Goal: Navigation & Orientation: Go to known website

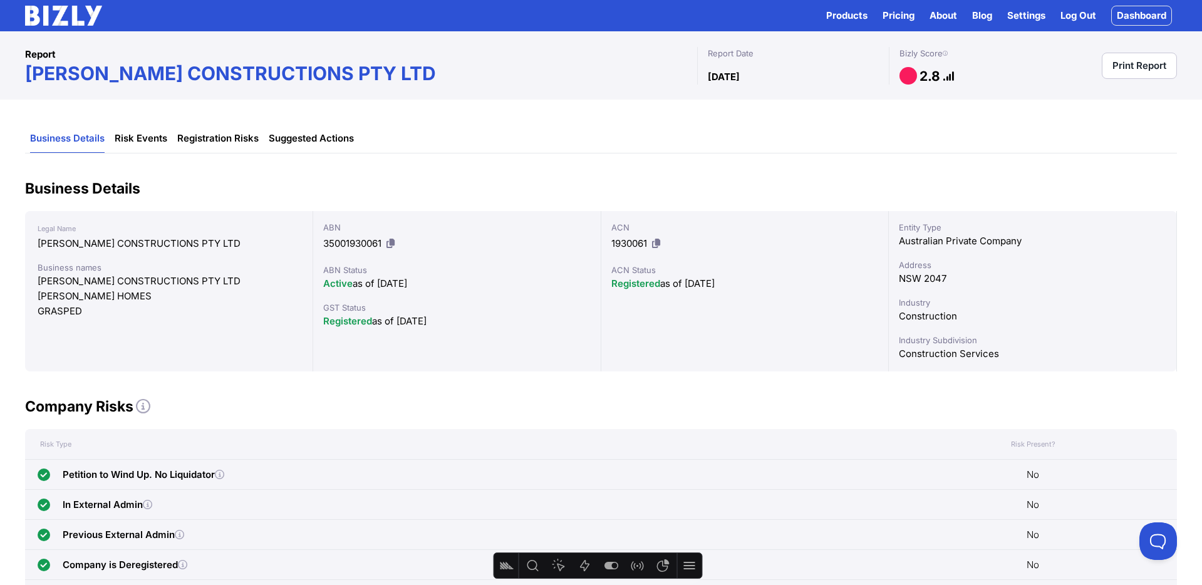
click at [76, 16] on img at bounding box center [63, 16] width 77 height 20
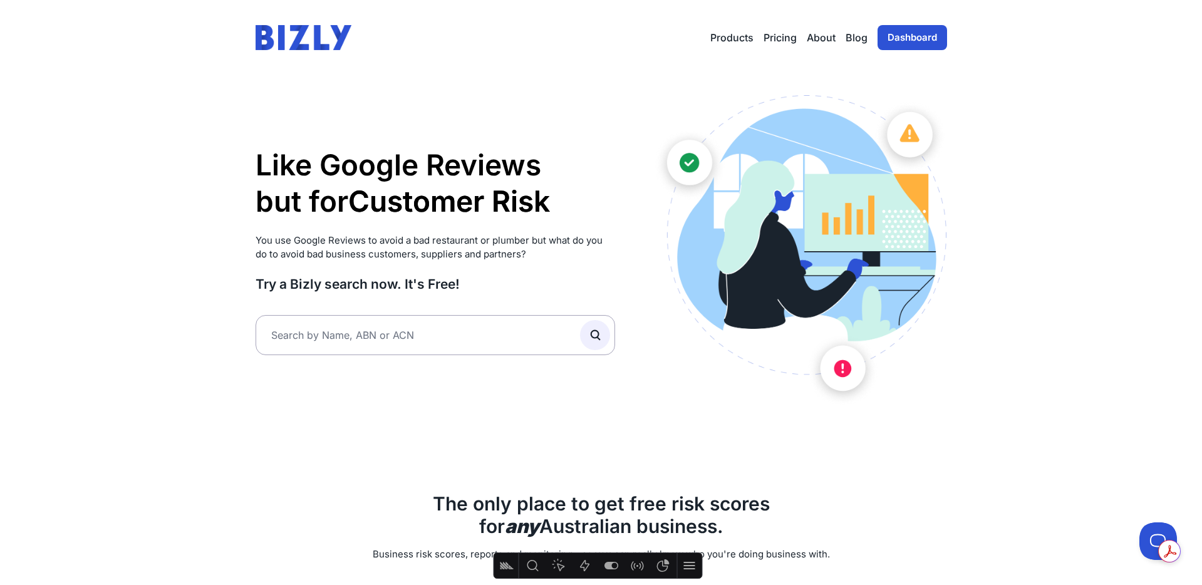
click at [445, 179] on h1 "Like Google Reviews but for Customer Risk Supplier Risk Partner Risk Customer R…" at bounding box center [435, 183] width 360 height 72
